Goal: Task Accomplishment & Management: Manage account settings

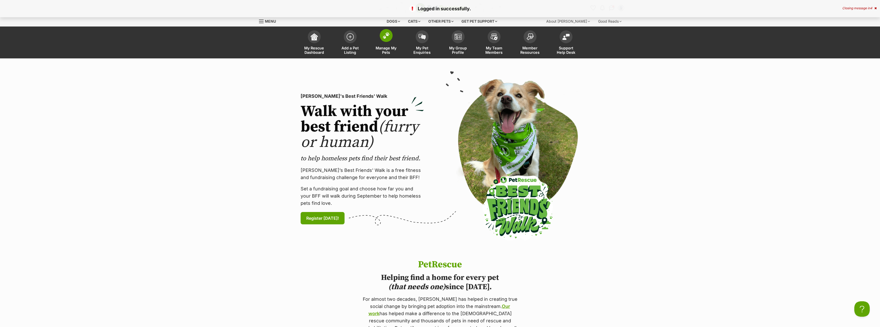
click at [386, 38] on img at bounding box center [386, 35] width 7 height 7
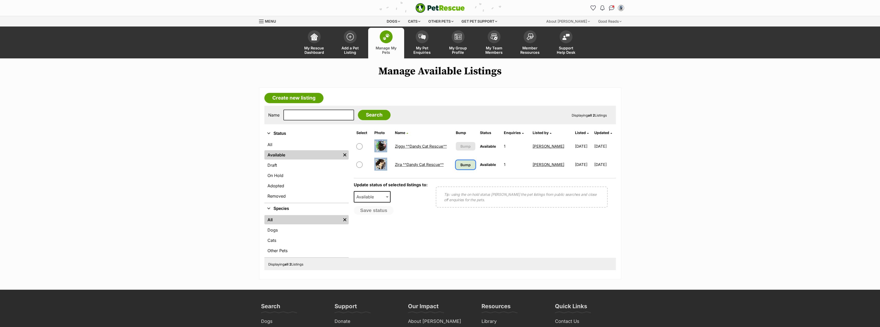
click at [465, 165] on span "Bump" at bounding box center [466, 164] width 10 height 5
